Goal: Check status: Check status

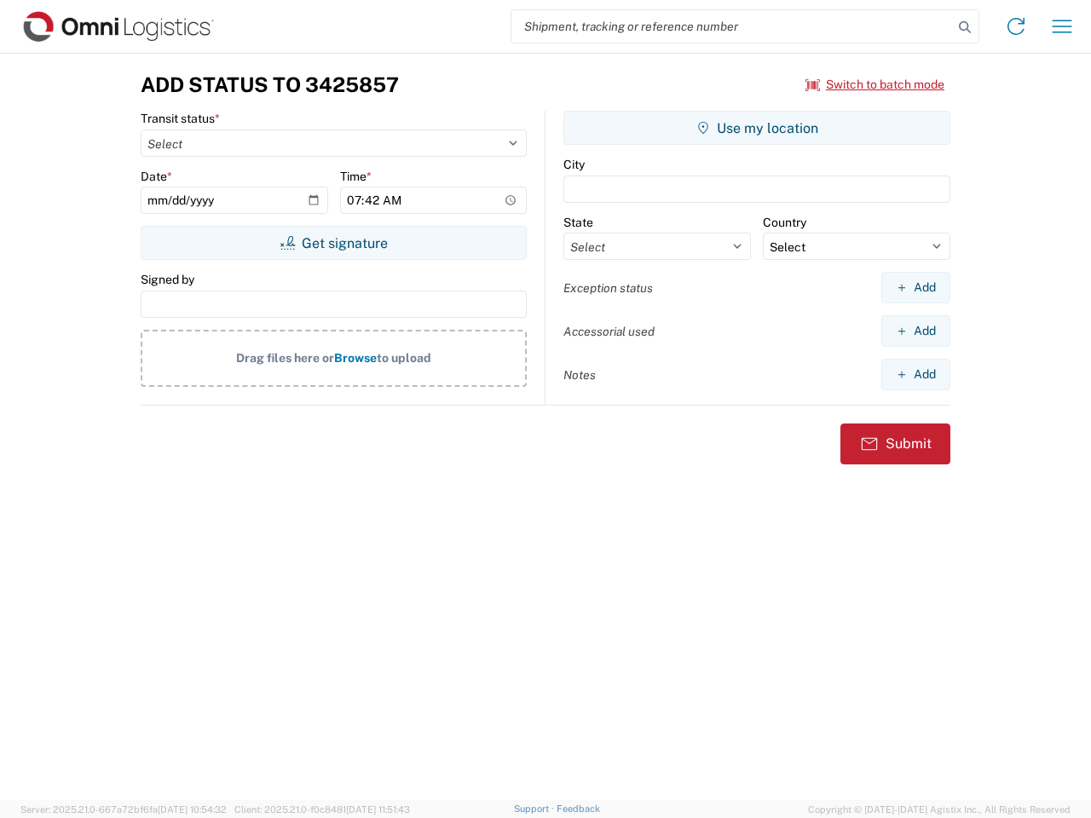
click at [732, 26] on input "search" at bounding box center [731, 26] width 441 height 32
click at [965, 27] on icon at bounding box center [965, 27] width 24 height 24
click at [1016, 26] on icon at bounding box center [1015, 26] width 27 height 27
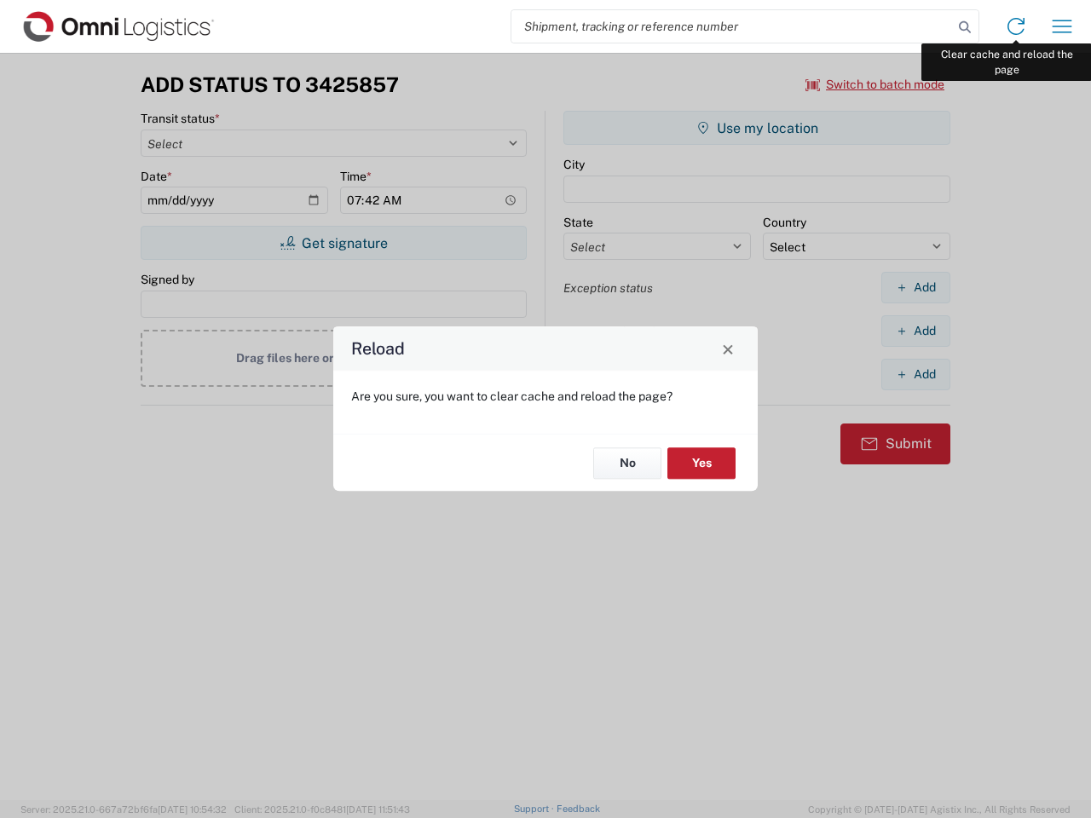
click at [1062, 26] on div "Reload Are you sure, you want to clear cache and reload the page? No Yes" at bounding box center [545, 409] width 1091 height 818
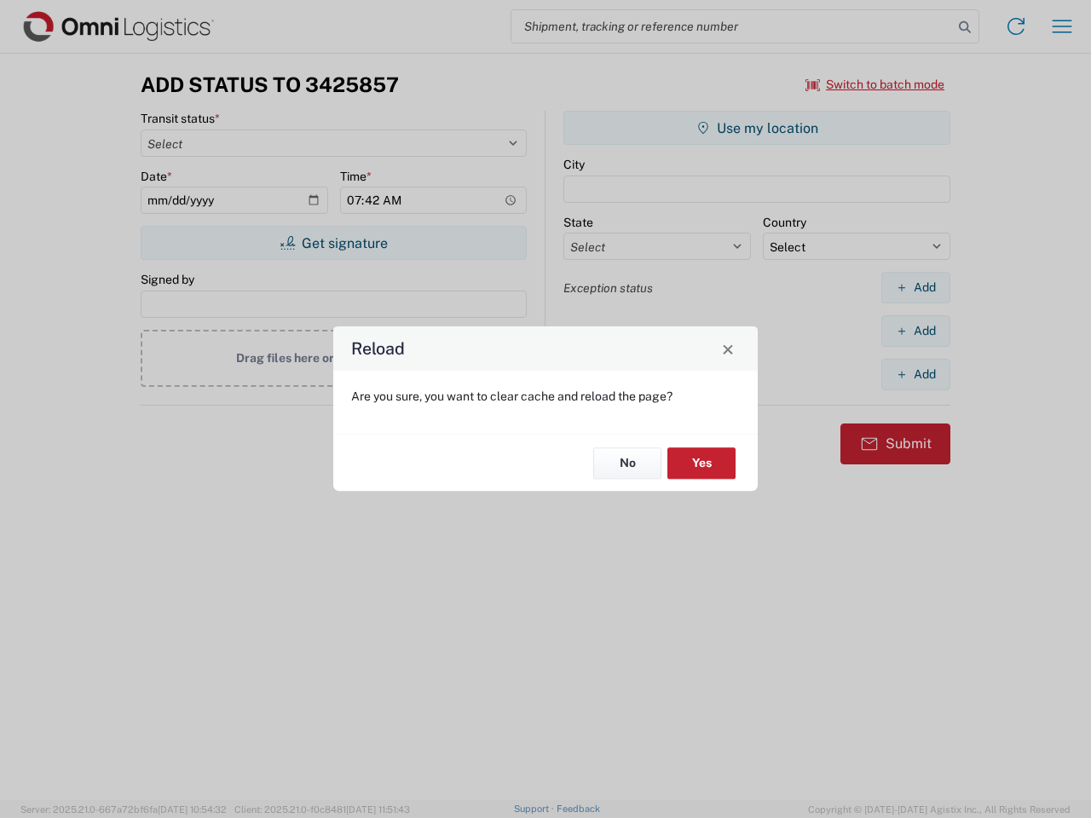
click at [875, 84] on div "Reload Are you sure, you want to clear cache and reload the page? No Yes" at bounding box center [545, 409] width 1091 height 818
click at [333, 243] on div "Reload Are you sure, you want to clear cache and reload the page? No Yes" at bounding box center [545, 409] width 1091 height 818
click at [757, 128] on div "Reload Are you sure, you want to clear cache and reload the page? No Yes" at bounding box center [545, 409] width 1091 height 818
click at [915, 287] on div "Reload Are you sure, you want to clear cache and reload the page? No Yes" at bounding box center [545, 409] width 1091 height 818
click at [915, 331] on div "Reload Are you sure, you want to clear cache and reload the page? No Yes" at bounding box center [545, 409] width 1091 height 818
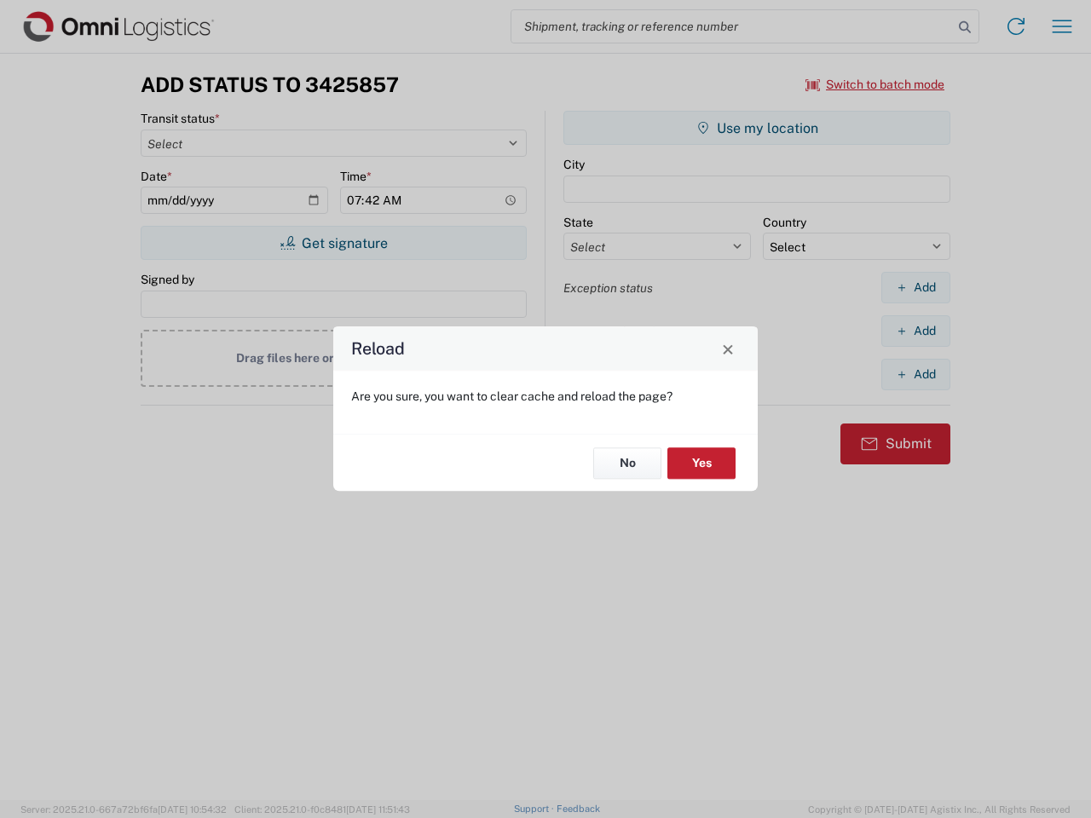
click at [915, 374] on div "Reload Are you sure, you want to clear cache and reload the page? No Yes" at bounding box center [545, 409] width 1091 height 818
